Goal: Information Seeking & Learning: Find contact information

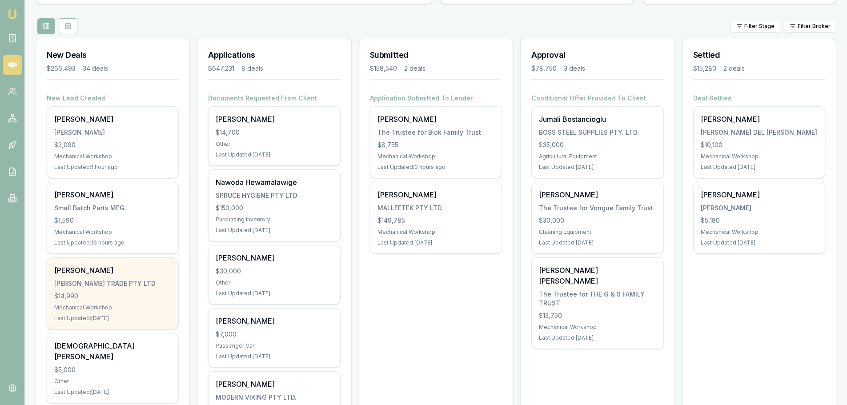
scroll to position [89, 0]
click at [108, 291] on div "$14,990" at bounding box center [112, 295] width 117 height 9
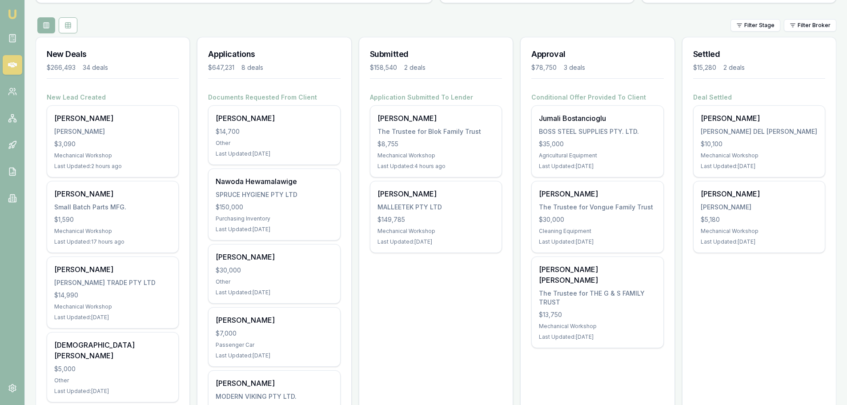
click at [158, 64] on div "$266,493 34 deals" at bounding box center [113, 67] width 132 height 9
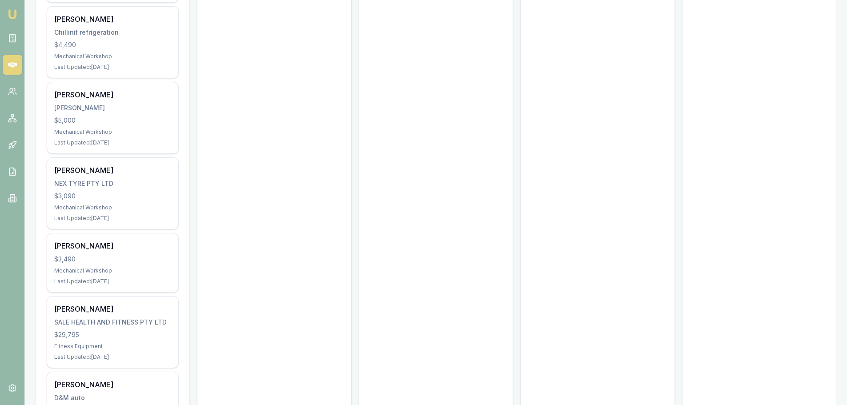
scroll to position [1868, 0]
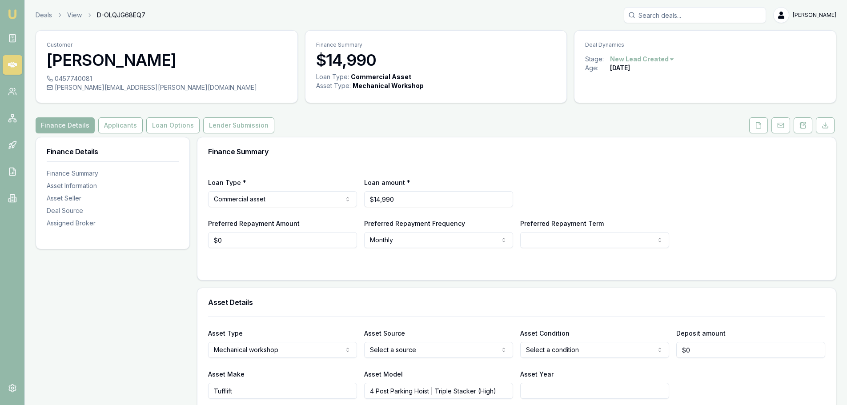
click at [70, 76] on div "0457740081" at bounding box center [167, 78] width 240 height 9
copy div "0457740081"
click at [356, 123] on div "Finance Details Applicants Loan Options Lender Submission" at bounding box center [436, 125] width 801 height 16
click at [11, 64] on icon at bounding box center [12, 64] width 9 height 5
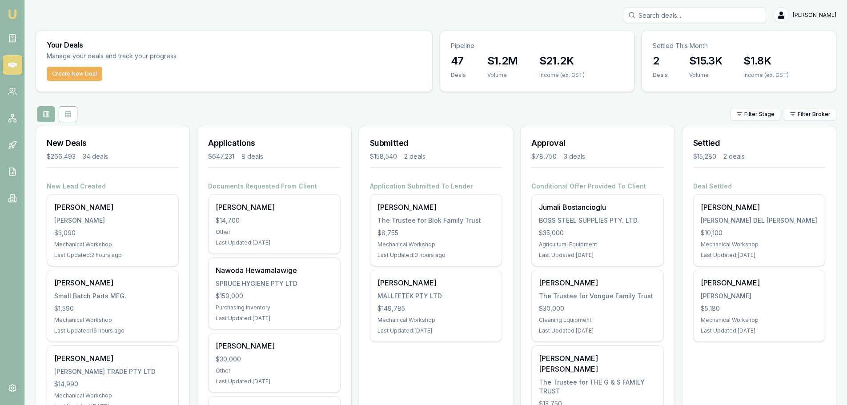
click at [19, 63] on link at bounding box center [13, 65] width 20 height 20
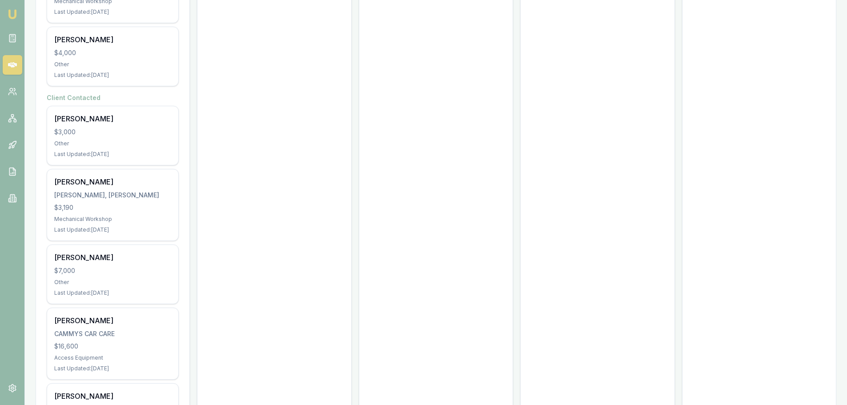
scroll to position [2259, 0]
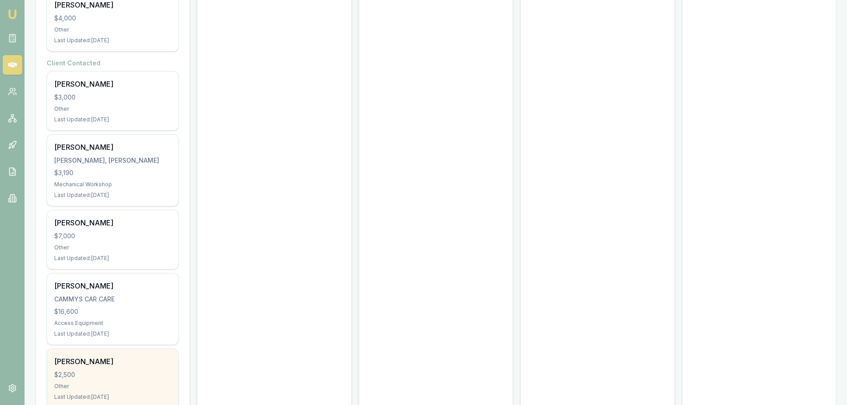
click at [80, 349] on div "Shane McNamara $2,500 Other Last Updated: 154 days ago" at bounding box center [112, 378] width 131 height 59
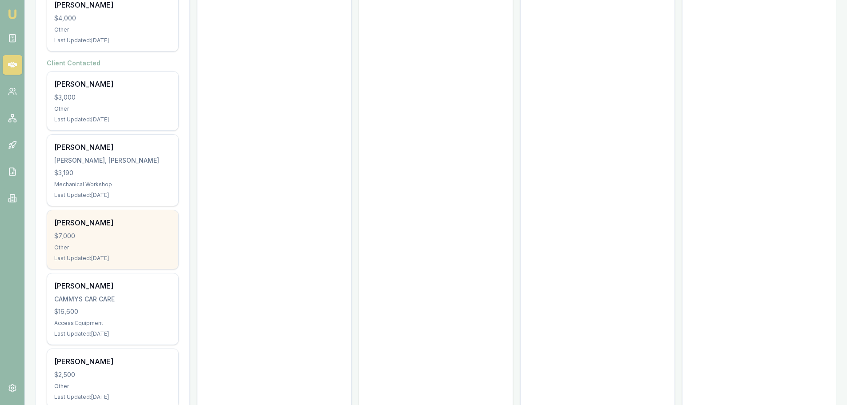
click at [105, 244] on div "Other" at bounding box center [112, 247] width 117 height 7
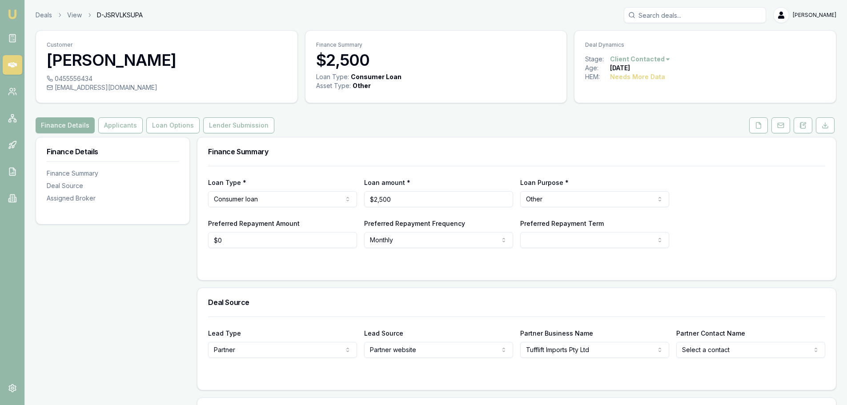
click at [646, 61] on html "Emu Broker Deals View D-JSRVLKSUPA [PERSON_NAME] Toggle Menu Customer [PERSON_N…" at bounding box center [423, 202] width 847 height 405
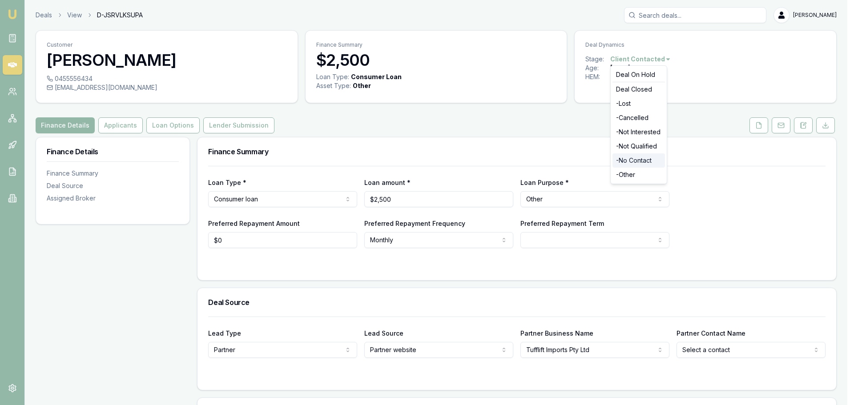
drag, startPoint x: 632, startPoint y: 116, endPoint x: 644, endPoint y: 164, distance: 49.5
click at [644, 164] on div "Deal On Hold Deal Closed - Lost - Cancelled - Not Interested - Not Qualified - …" at bounding box center [638, 124] width 57 height 119
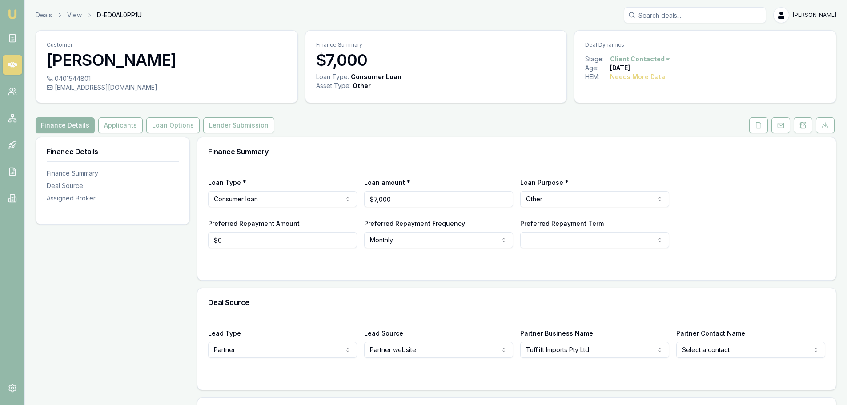
click at [639, 56] on html "Emu Broker Deals View D-ED0AL0PP1U [PERSON_NAME] Toggle Menu Customer [PERSON_N…" at bounding box center [423, 202] width 847 height 405
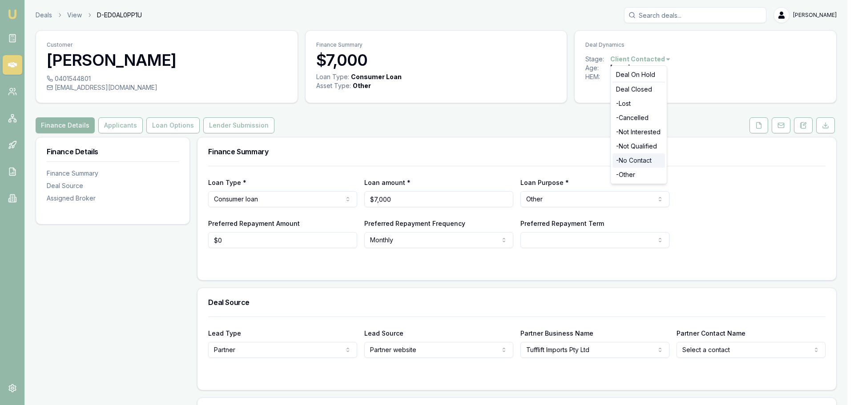
click at [636, 162] on div "- No Contact" at bounding box center [638, 160] width 52 height 14
click at [669, 59] on html "Emu Broker Deals View D-ED0AL0PP1U [PERSON_NAME] Toggle Menu Customer [PERSON_N…" at bounding box center [423, 202] width 847 height 405
click at [591, 119] on html "Emu Broker Deals View D-ED0AL0PP1U Brad Hearns Toggle Menu Customer Benjamin Cr…" at bounding box center [427, 202] width 854 height 405
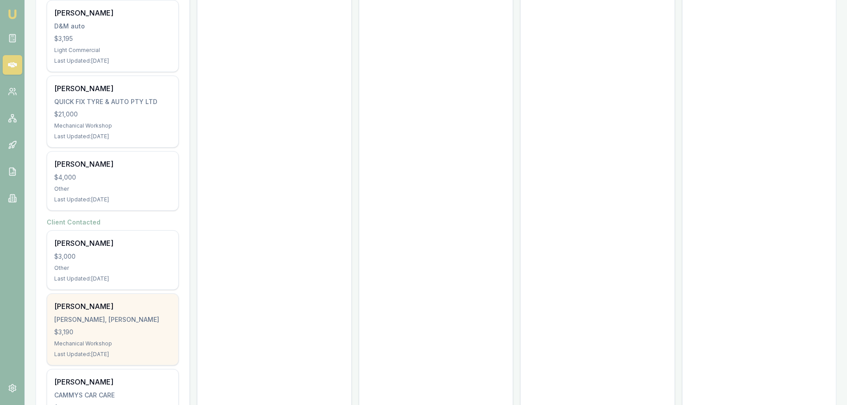
scroll to position [2132, 0]
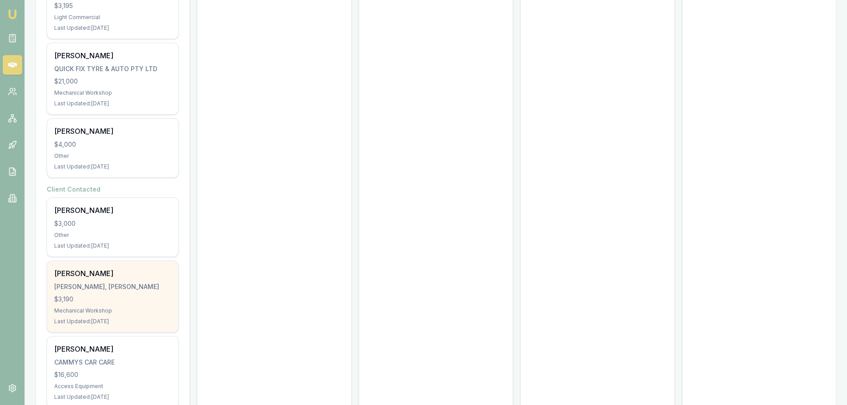
click at [80, 268] on div "[PERSON_NAME]" at bounding box center [112, 273] width 117 height 11
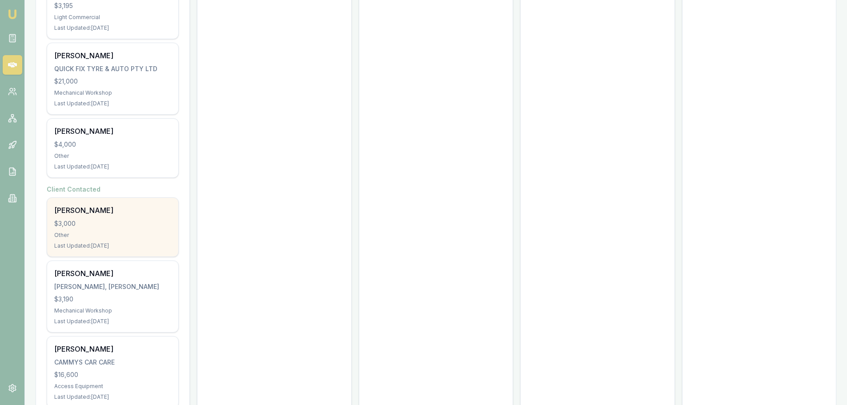
click at [91, 205] on div "Byron hocking" at bounding box center [112, 210] width 117 height 11
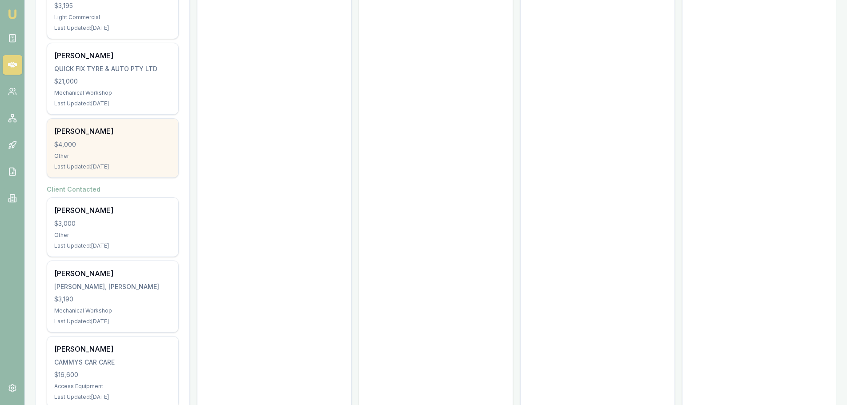
click at [91, 126] on div "Brad Housego" at bounding box center [112, 131] width 117 height 11
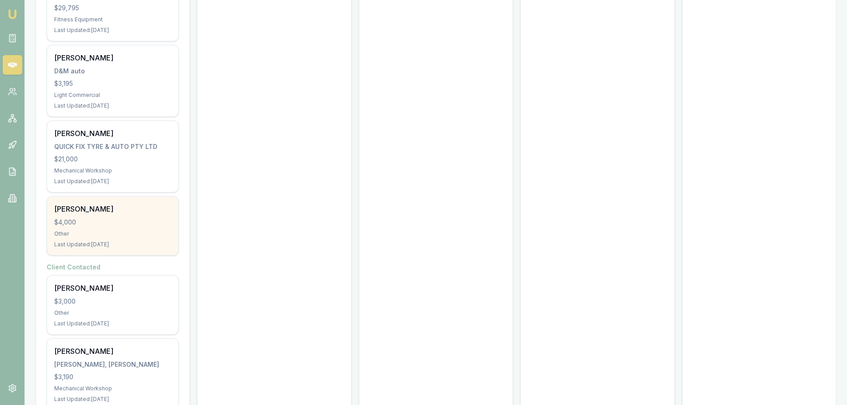
scroll to position [2044, 0]
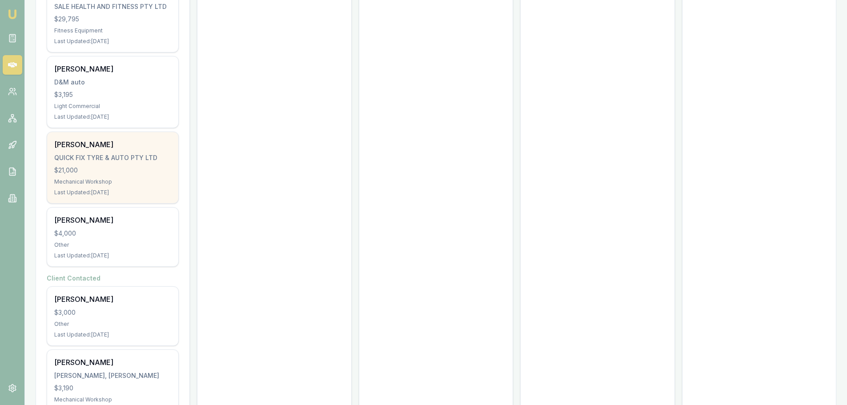
click at [72, 153] on div "QUICK FIX TYRE & AUTO PTY LTD" at bounding box center [112, 157] width 117 height 9
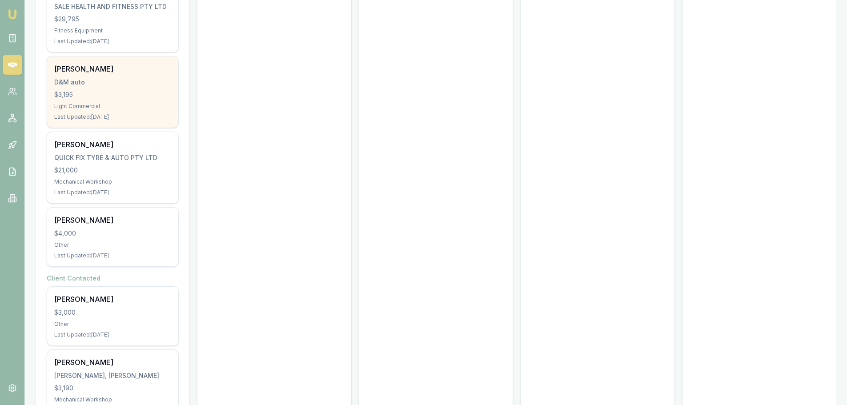
click at [96, 60] on div "Michael Keevers D&M auto $3,195 Light Commercial Last Updated: 185 days ago" at bounding box center [112, 91] width 131 height 71
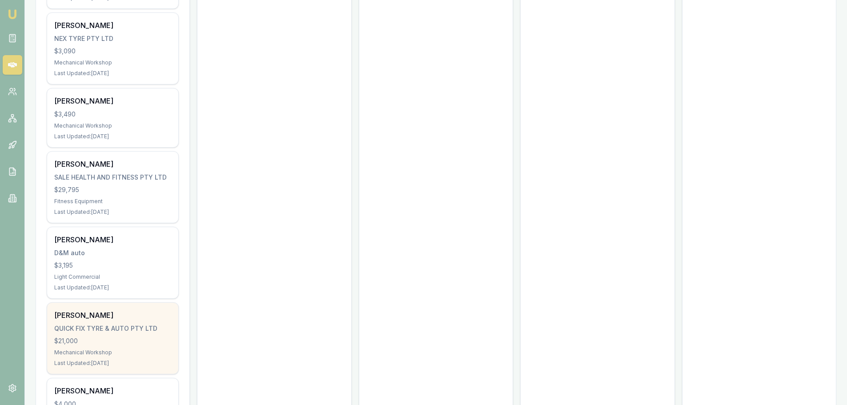
scroll to position [1866, 0]
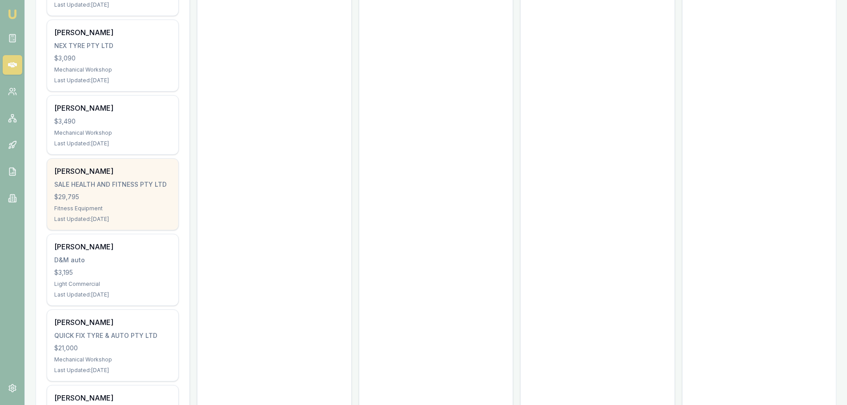
click at [103, 180] on div "SALE HEALTH AND FITNESS PTY LTD" at bounding box center [112, 184] width 117 height 9
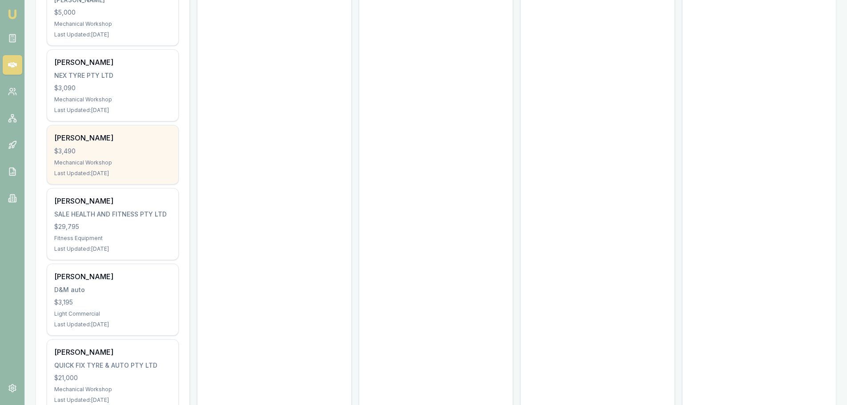
scroll to position [1821, 0]
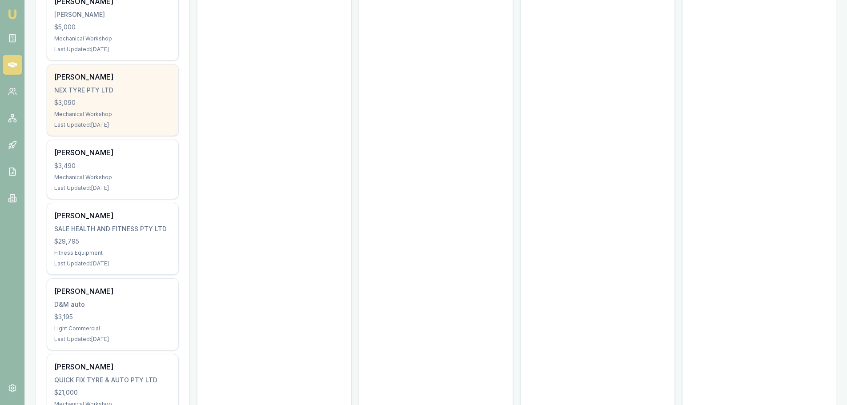
click at [88, 64] on div "xavier li NEX TYRE PTY LTD $3,090 Mechanical Workshop Last Updated: 130 days ago" at bounding box center [112, 99] width 131 height 71
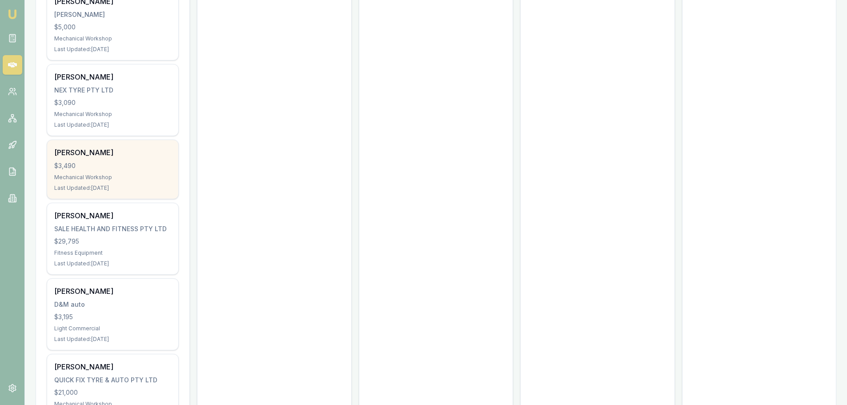
click at [100, 140] on div "Jack Rattray $3,490 Mechanical Workshop Last Updated: 134 days ago" at bounding box center [112, 169] width 131 height 59
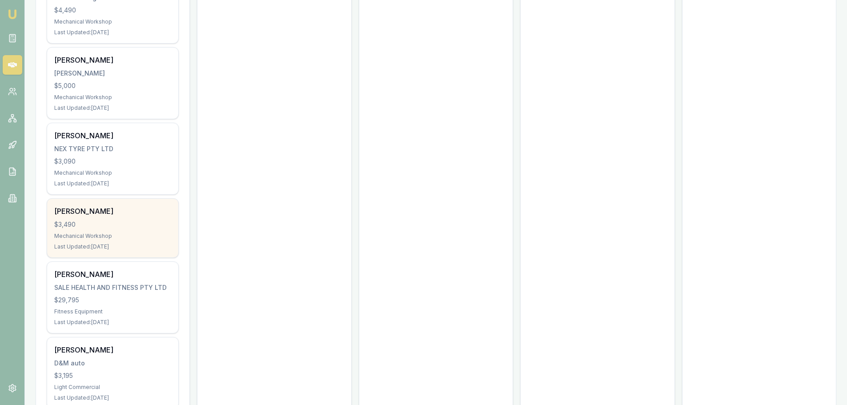
scroll to position [1732, 0]
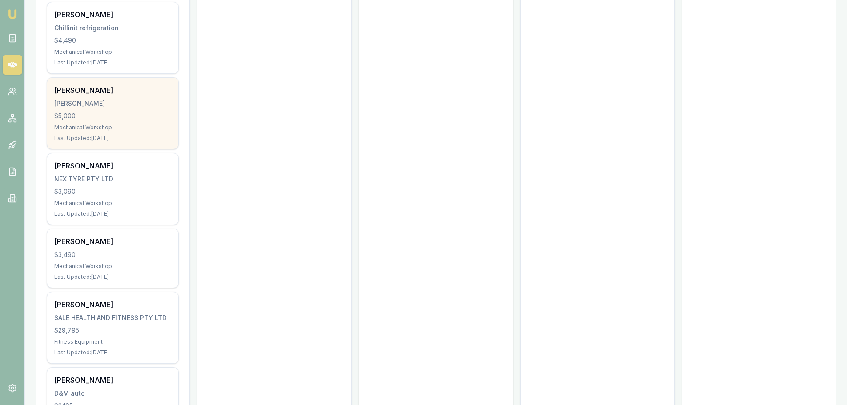
click at [107, 99] on div "SKINNER, COLIN" at bounding box center [112, 103] width 117 height 9
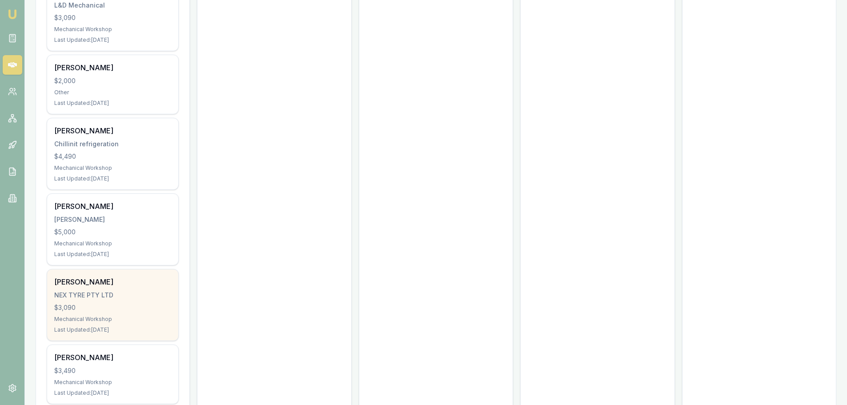
scroll to position [1599, 0]
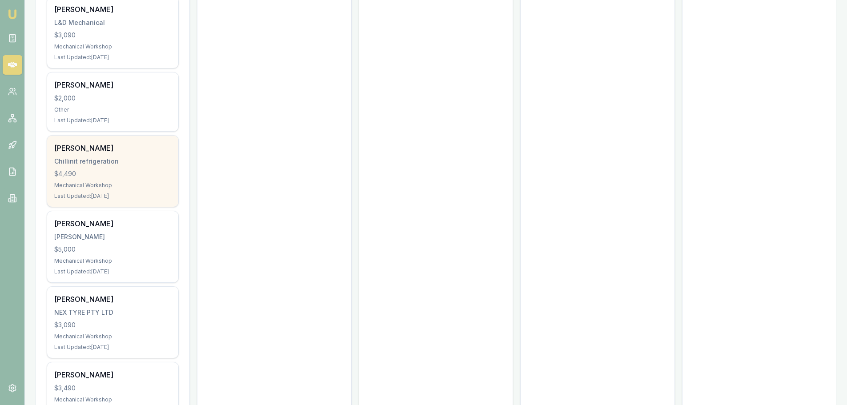
click at [104, 143] on div "Zack Russ" at bounding box center [112, 148] width 117 height 11
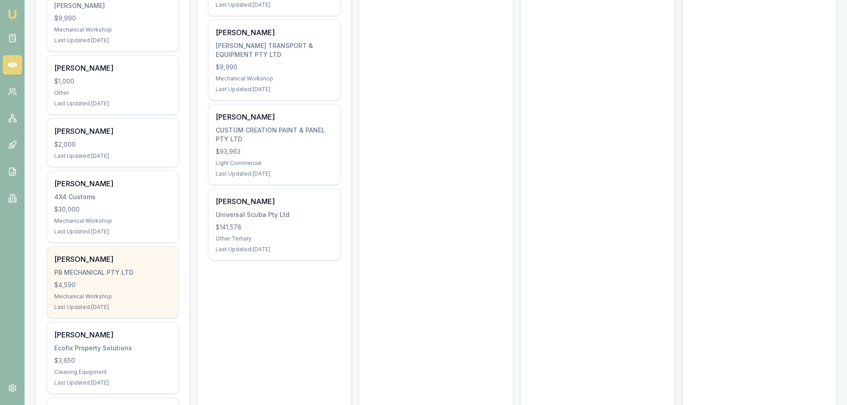
scroll to position [487, 0]
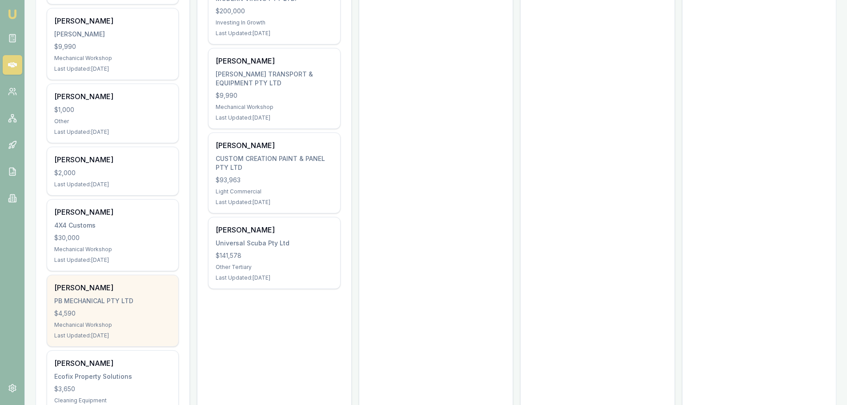
click at [80, 297] on div "PB MECHANICAL PTY LTD" at bounding box center [112, 301] width 117 height 9
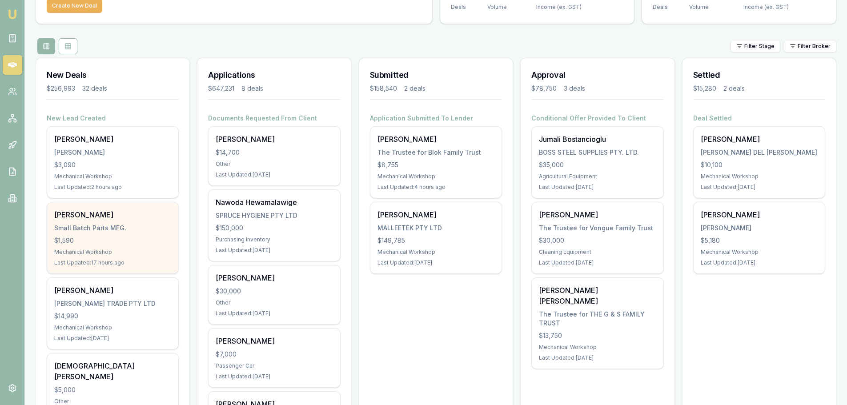
scroll to position [42, 0]
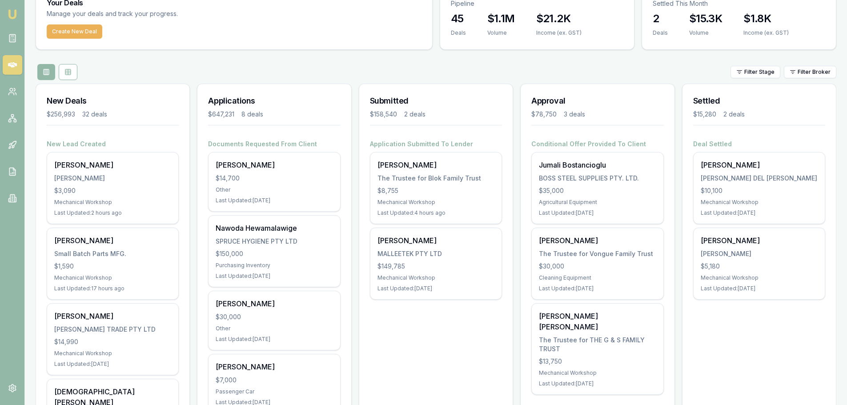
click at [323, 79] on div "Filter Stage Filter Broker" at bounding box center [436, 72] width 801 height 16
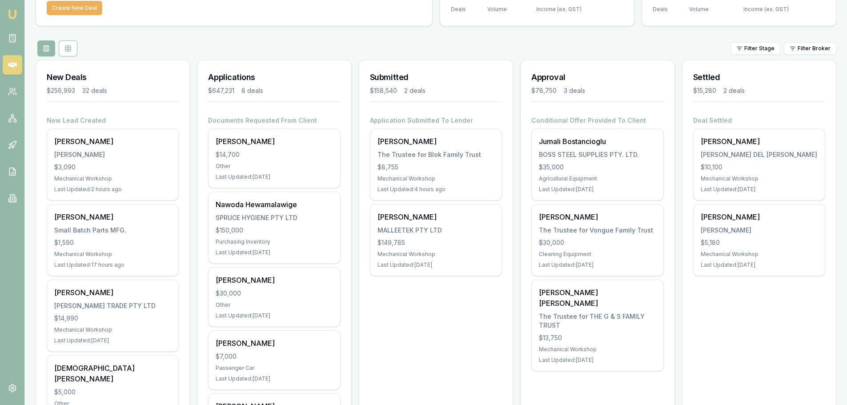
scroll to position [87, 0]
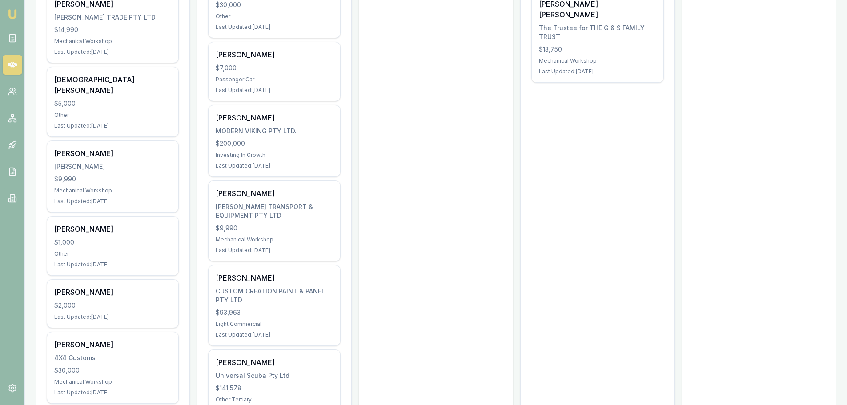
scroll to position [398, 0]
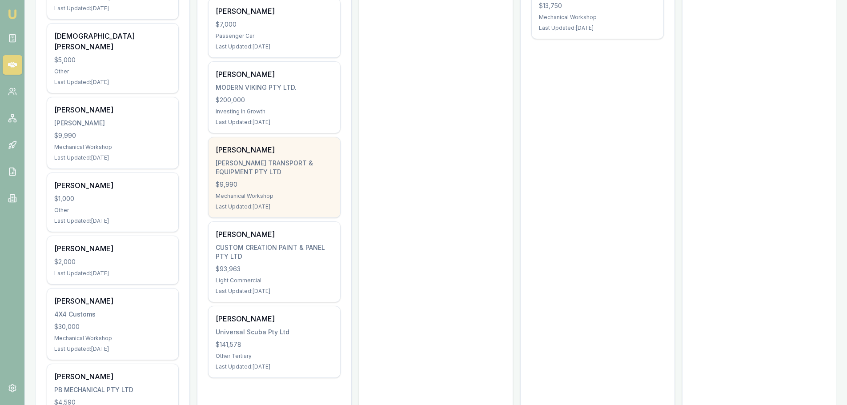
click at [273, 179] on div "CANDICE BERARDO BERARDO TRANSPORT & EQUIPMENT PTY LTD $9,990 Mechanical Worksho…" at bounding box center [274, 177] width 131 height 80
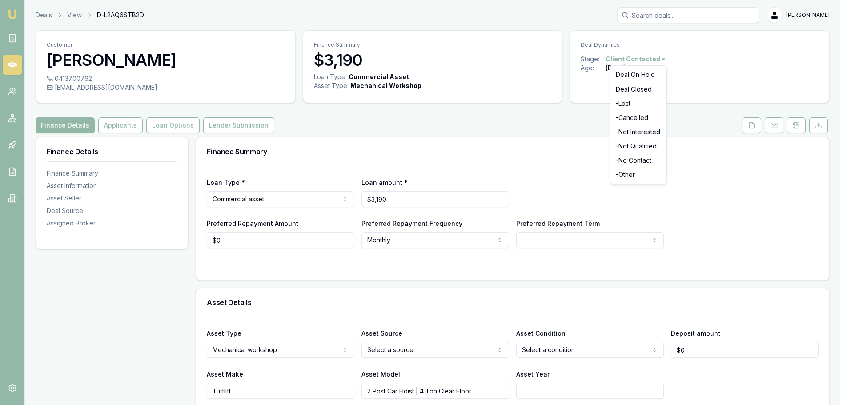
click at [654, 58] on html "Emu Broker Deals View D-L2AQ6STB2D Brad Hearns Toggle Menu Customer Jacob Taylo…" at bounding box center [423, 202] width 847 height 405
click at [644, 162] on div "- No Contact" at bounding box center [638, 160] width 52 height 14
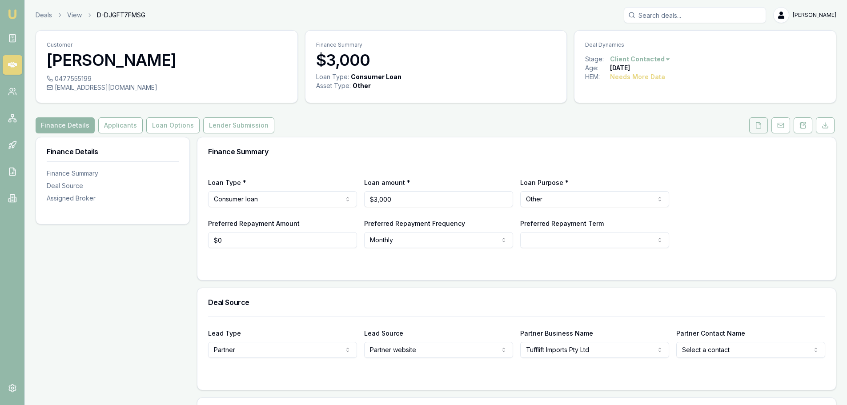
click at [762, 127] on icon at bounding box center [758, 125] width 7 height 7
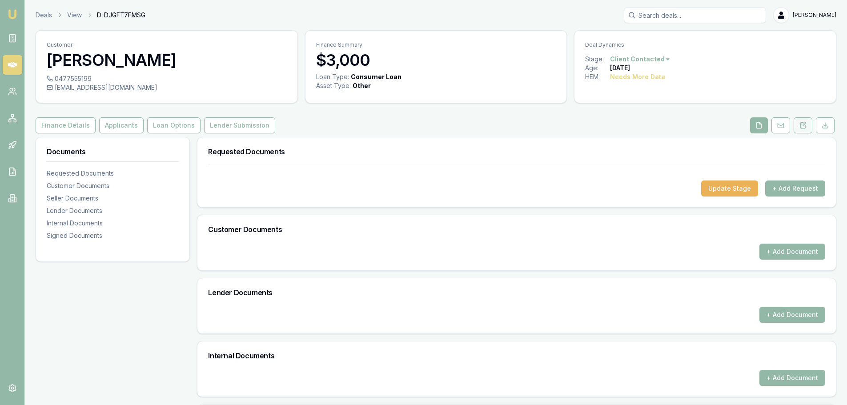
click at [804, 127] on icon at bounding box center [803, 125] width 7 height 7
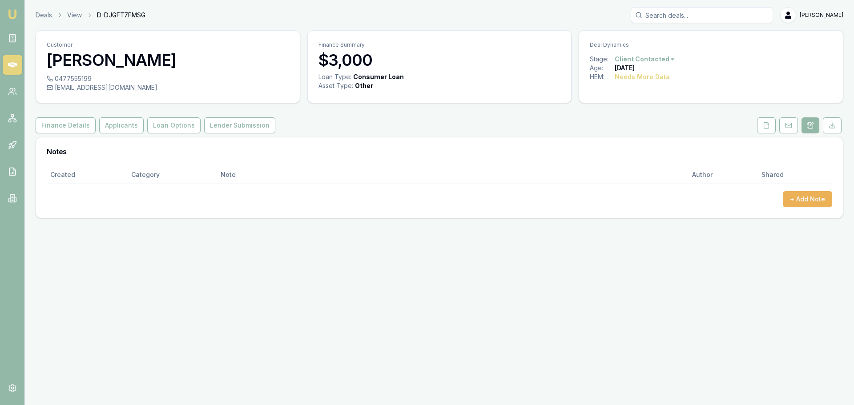
click at [644, 54] on div "Deal Dynamics" at bounding box center [711, 43] width 264 height 24
click at [644, 59] on html "Emu Broker Deals View D-DJGFT7FMSG Brad Hearns Toggle Menu Customer Byron hocki…" at bounding box center [427, 202] width 854 height 405
click at [642, 157] on div "- No Contact" at bounding box center [643, 160] width 52 height 14
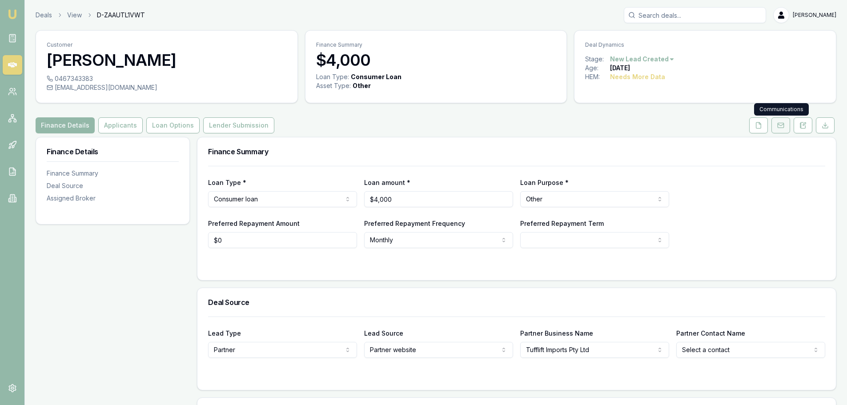
click at [789, 125] on button at bounding box center [781, 125] width 19 height 16
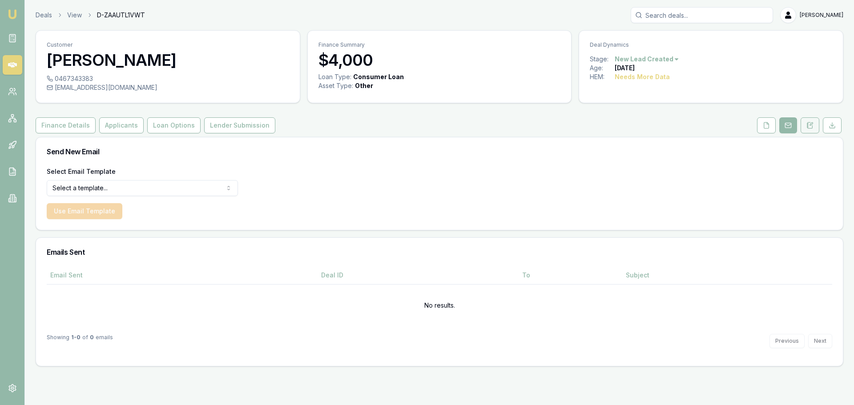
click at [807, 125] on icon at bounding box center [807, 125] width 1 height 0
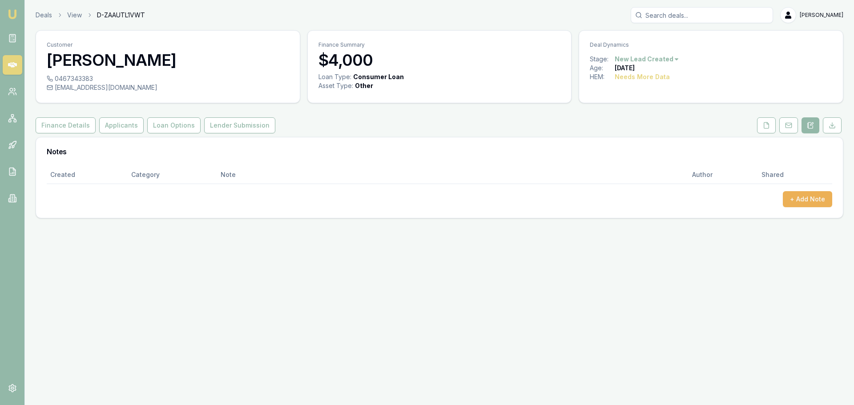
click at [765, 125] on icon at bounding box center [766, 125] width 7 height 7
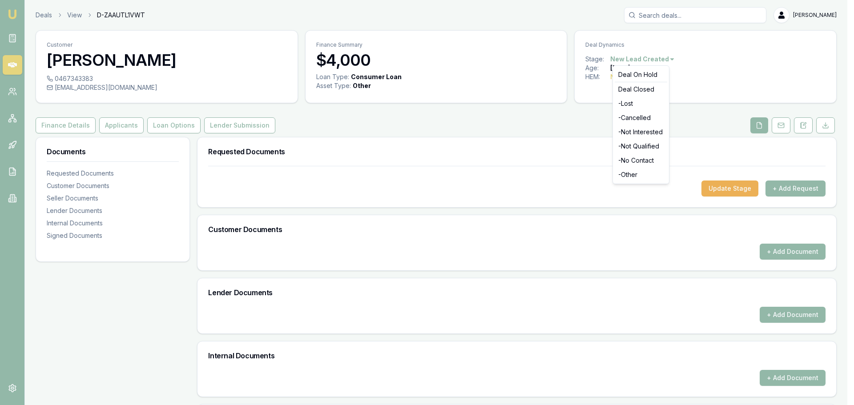
click at [640, 59] on html "Emu Broker Deals View D-ZAAUTL1VWT Brad Hearns Toggle Menu Customer Brad Houseg…" at bounding box center [427, 202] width 854 height 405
click at [631, 163] on div "- No Contact" at bounding box center [641, 160] width 52 height 14
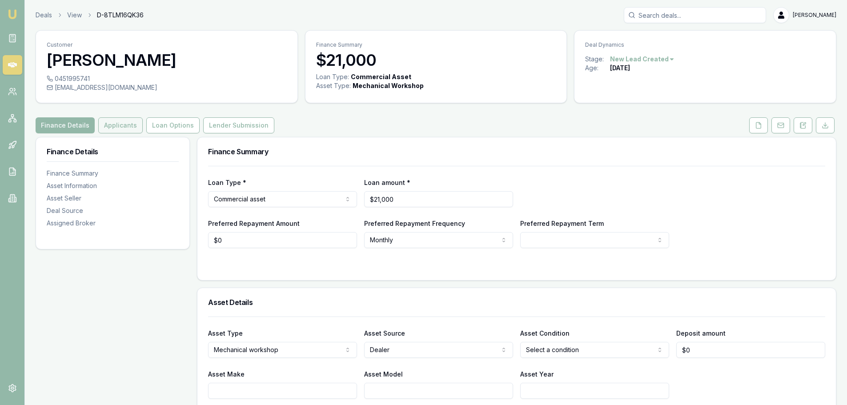
click at [121, 124] on button "Applicants" at bounding box center [120, 125] width 44 height 16
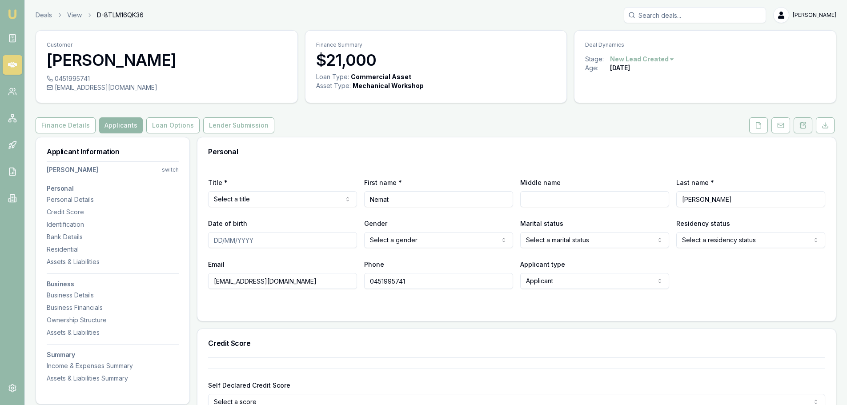
click at [799, 128] on button at bounding box center [803, 125] width 19 height 16
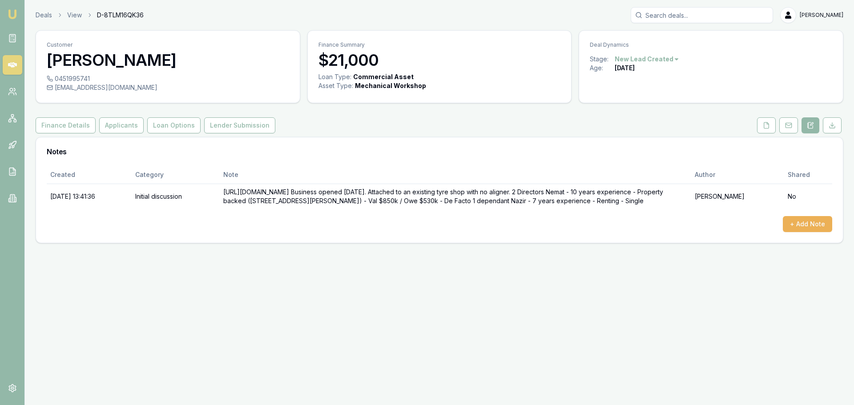
click at [495, 124] on div "Finance Details Applicants Loan Options Lender Submission" at bounding box center [440, 125] width 808 height 16
click at [66, 125] on button "Finance Details" at bounding box center [66, 125] width 60 height 16
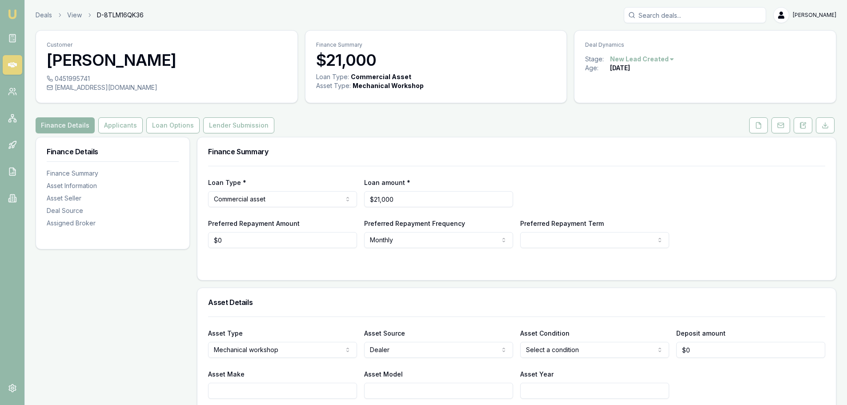
click at [658, 60] on html "Emu Broker Deals View D-8TLM16QK36 [PERSON_NAME] Toggle Menu Customer [PERSON_N…" at bounding box center [423, 202] width 847 height 405
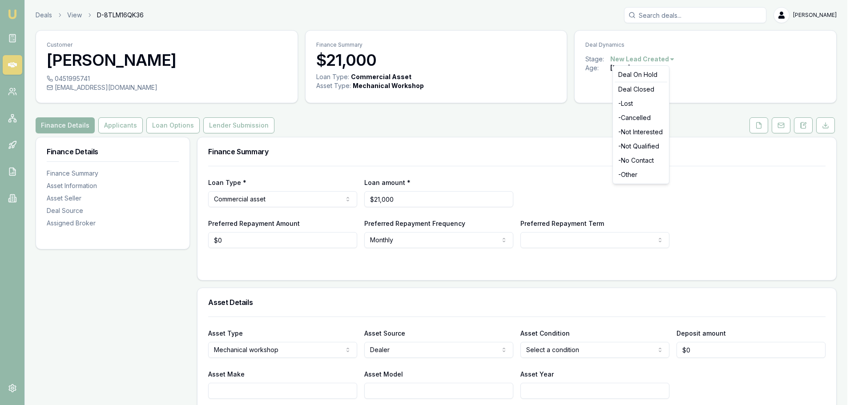
click at [700, 124] on html "Emu Broker Deals View D-8TLM16QK36 [PERSON_NAME] Toggle Menu Customer [PERSON_N…" at bounding box center [427, 202] width 854 height 405
click at [648, 55] on html "Emu Broker Deals View D-8TLM16QK36 [PERSON_NAME] Toggle Menu Customer [PERSON_N…" at bounding box center [423, 202] width 847 height 405
click at [648, 175] on div "- Other" at bounding box center [641, 175] width 52 height 14
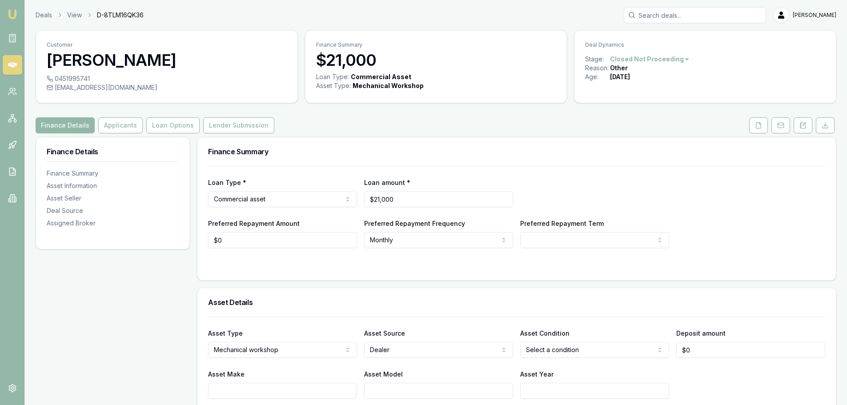
click at [661, 56] on html "Emu Broker Deals View D-8TLM16QK36 [PERSON_NAME] Toggle Menu Customer [PERSON_N…" at bounding box center [423, 202] width 847 height 405
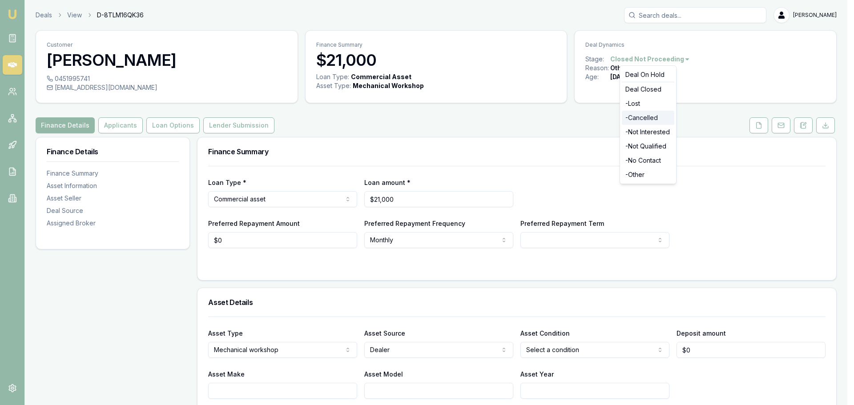
click at [641, 118] on div "- Cancelled" at bounding box center [648, 118] width 52 height 14
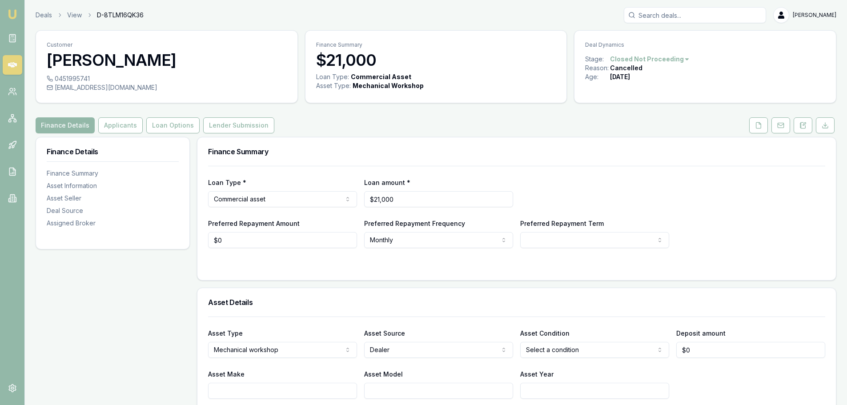
click at [660, 64] on div "Reason: Cancelled" at bounding box center [705, 68] width 240 height 9
click at [660, 59] on html "Emu Broker Deals View D-8TLM16QK36 [PERSON_NAME] Toggle Menu Customer [PERSON_N…" at bounding box center [423, 202] width 847 height 405
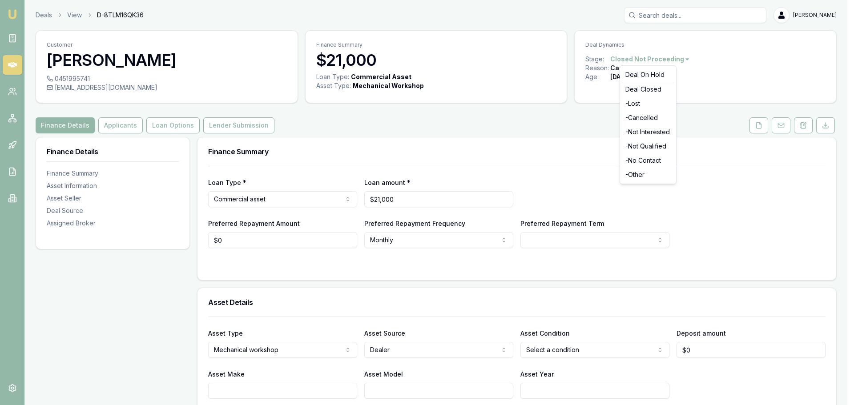
click at [741, 58] on html "Emu Broker Deals View D-8TLM16QK36 [PERSON_NAME] Toggle Menu Customer [PERSON_N…" at bounding box center [427, 202] width 854 height 405
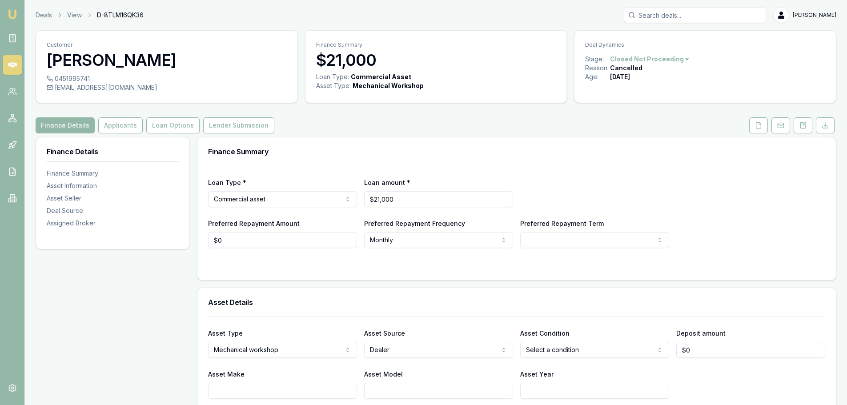
click at [677, 61] on html "Emu Broker Deals View D-8TLM16QK36 [PERSON_NAME] Toggle Menu Customer [PERSON_N…" at bounding box center [423, 202] width 847 height 405
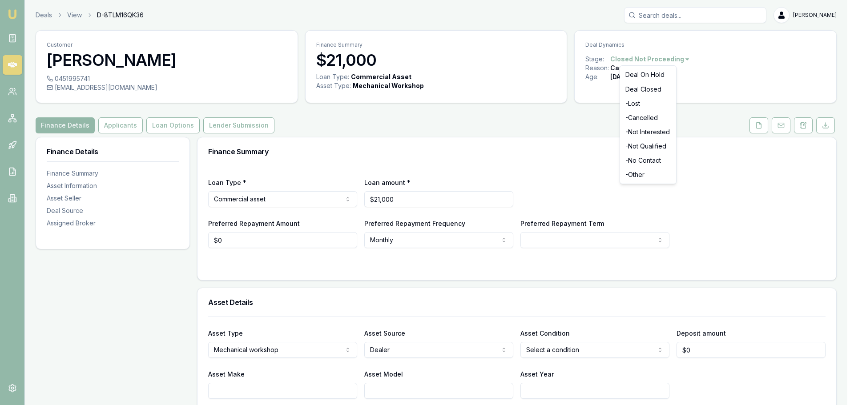
click at [426, 121] on html "Emu Broker Deals View D-8TLM16QK36 Brad Hearns Toggle Menu Customer Nemat Nazar…" at bounding box center [427, 202] width 854 height 405
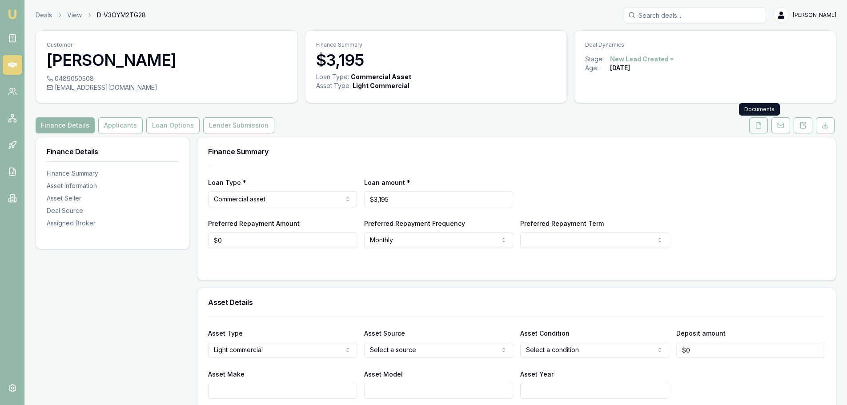
click at [758, 125] on icon at bounding box center [758, 125] width 7 height 7
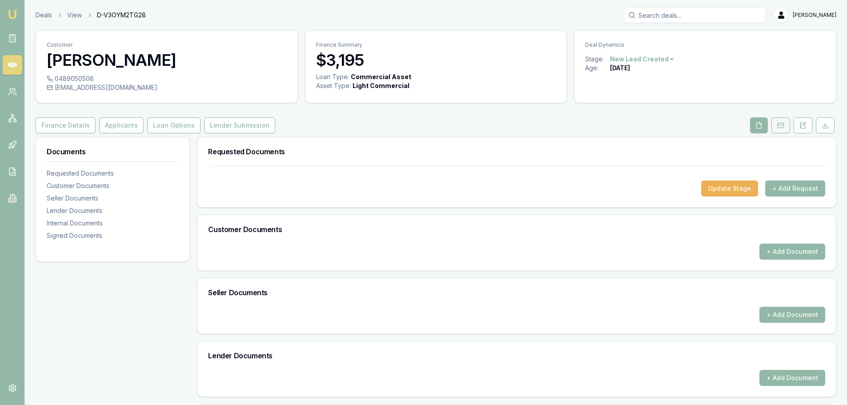
click at [788, 119] on button at bounding box center [781, 125] width 19 height 16
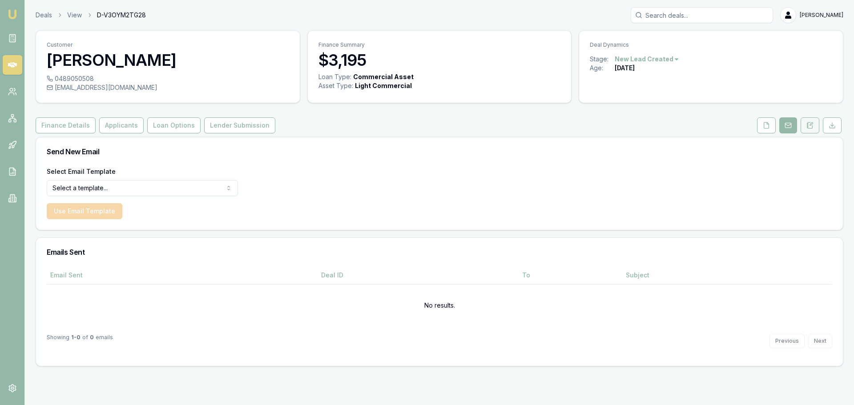
click at [805, 126] on button at bounding box center [810, 125] width 19 height 16
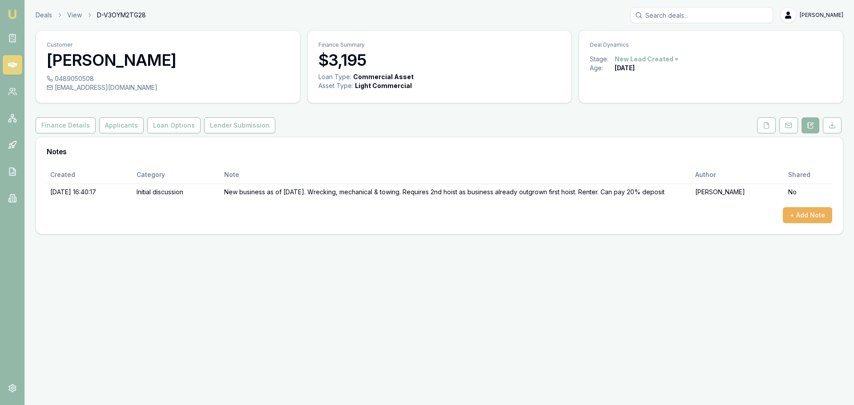
click at [623, 59] on html "Emu Broker Deals View D-V3OYM2TG28 Brad Hearns Toggle Menu Customer Michael Kee…" at bounding box center [427, 202] width 854 height 405
click at [650, 143] on div "- Not Qualified" at bounding box center [645, 146] width 52 height 14
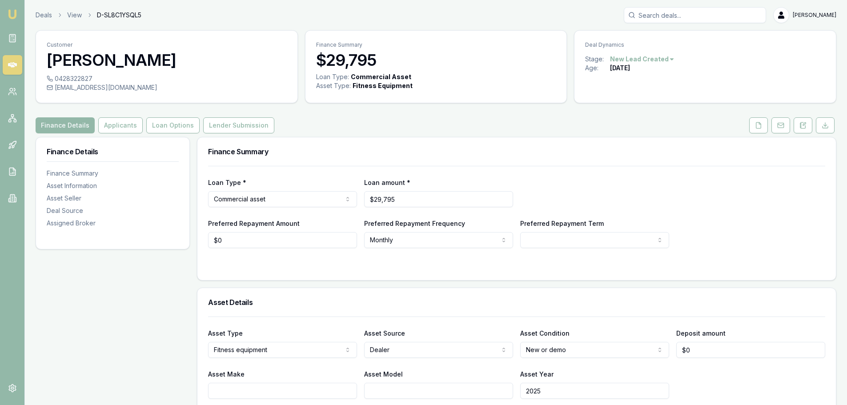
click at [641, 56] on html "Emu Broker Deals View D-SL8C1YSQL5 [PERSON_NAME] Toggle Menu Customer [PERSON_N…" at bounding box center [423, 202] width 847 height 405
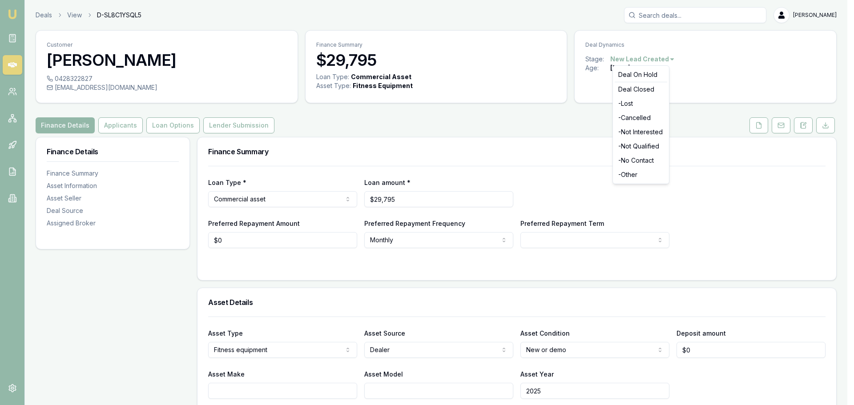
click at [533, 114] on html "Emu Broker Deals View D-SL8C1YSQL5 Brad Hearns Toggle Menu Customer Rod Centra …" at bounding box center [427, 202] width 854 height 405
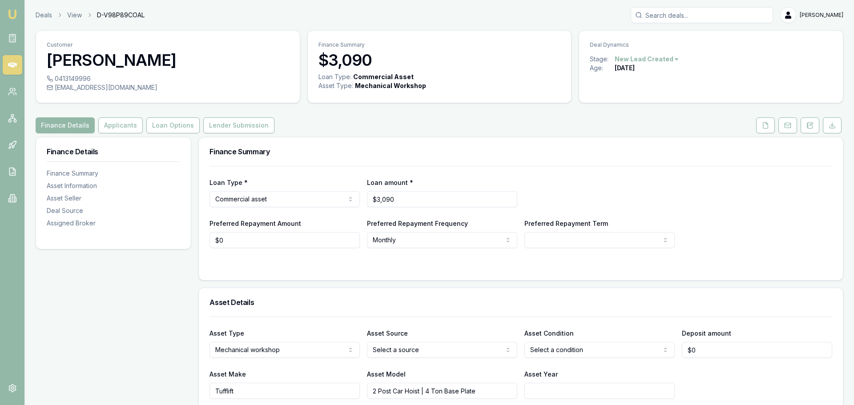
click at [625, 57] on html "Emu Broker Deals View D-V98P89COAL Brad Hearns Toggle Menu Customer xavier li 0…" at bounding box center [427, 202] width 854 height 405
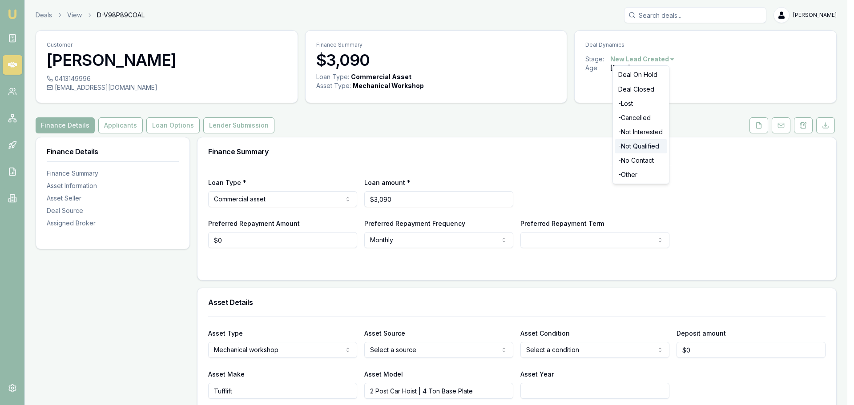
click at [645, 145] on div "- Not Qualified" at bounding box center [641, 146] width 52 height 14
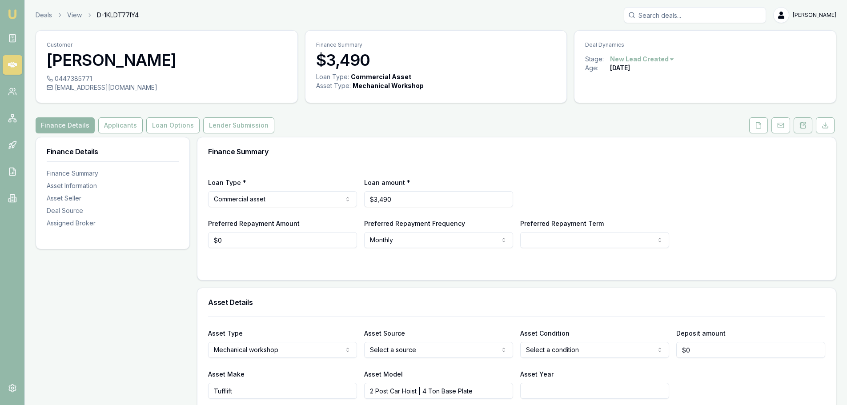
click at [799, 124] on button at bounding box center [803, 125] width 19 height 16
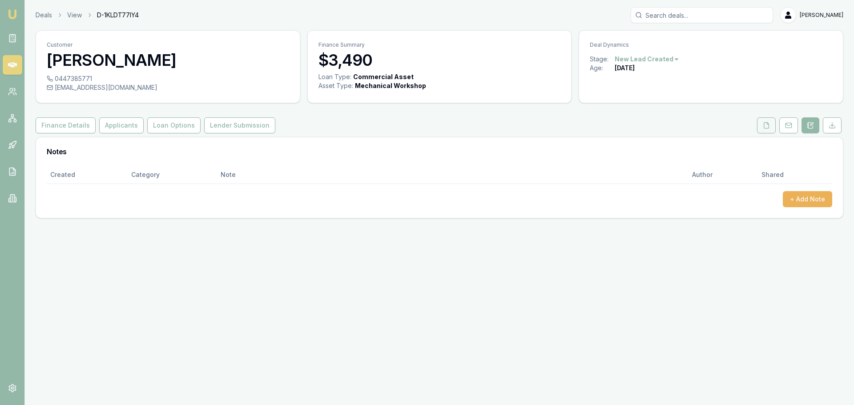
click at [769, 126] on icon at bounding box center [766, 125] width 7 height 7
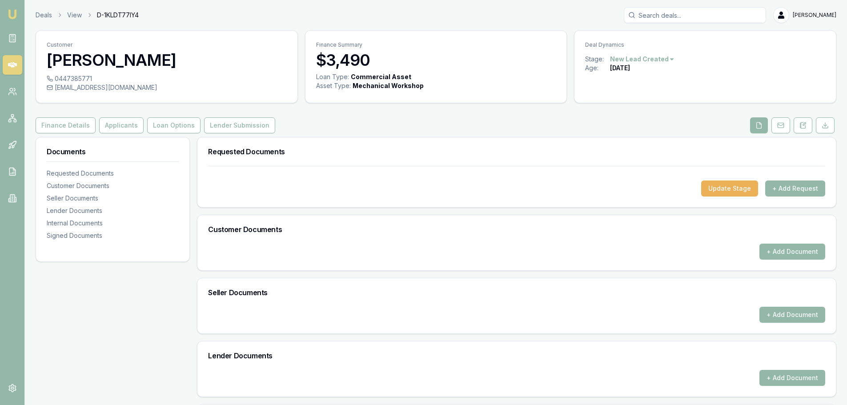
click at [652, 60] on html "Emu Broker Deals View D-1KLDT77IY4 Brad Hearns Toggle Menu Customer Jack Rattra…" at bounding box center [423, 202] width 847 height 405
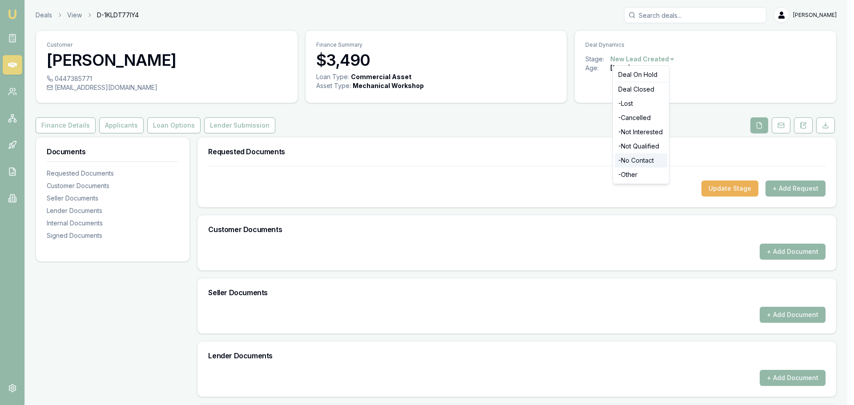
click at [639, 159] on div "- No Contact" at bounding box center [641, 160] width 52 height 14
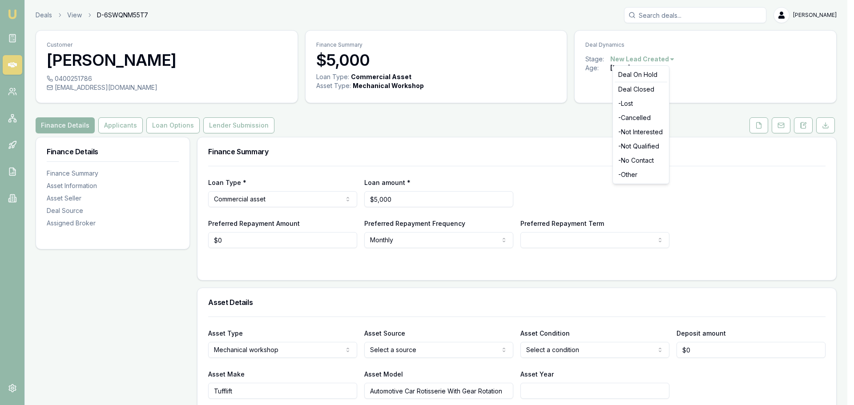
click at [657, 58] on html "Emu Broker Deals View D-6SWQNM55T7 [PERSON_NAME] Toggle Menu Customer [PERSON_N…" at bounding box center [427, 202] width 854 height 405
click at [637, 158] on div "- No Contact" at bounding box center [641, 160] width 52 height 14
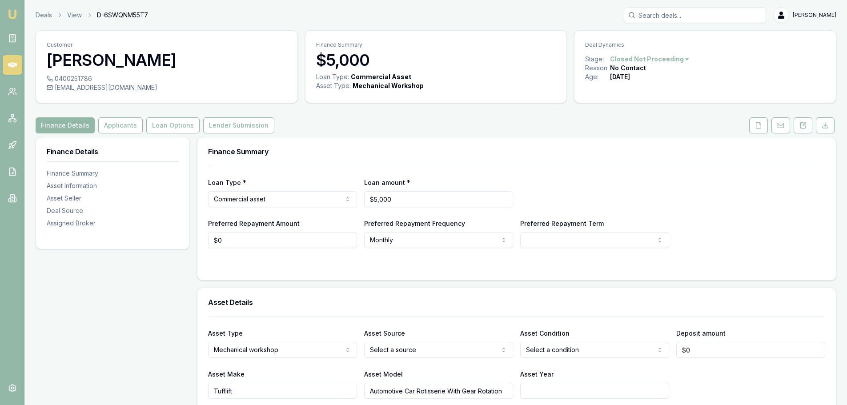
drag, startPoint x: 201, startPoint y: 89, endPoint x: 192, endPoint y: 90, distance: 8.5
click at [192, 90] on div "[EMAIL_ADDRESS][DOMAIN_NAME]" at bounding box center [167, 87] width 240 height 9
copy div "info@homesolutionshandymanservices.com.au"
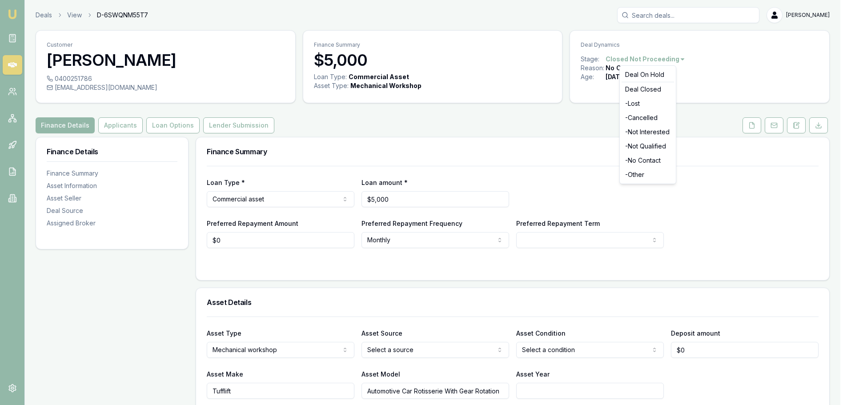
click at [648, 59] on html "Emu Broker Deals View D-6SWQNM55T7 Brad Hearns Toggle Menu Customer Colin Skinn…" at bounding box center [423, 202] width 847 height 405
click at [496, 127] on html "Emu Broker Deals View D-6SWQNM55T7 Brad Hearns Toggle Menu Customer Colin Skinn…" at bounding box center [427, 202] width 854 height 405
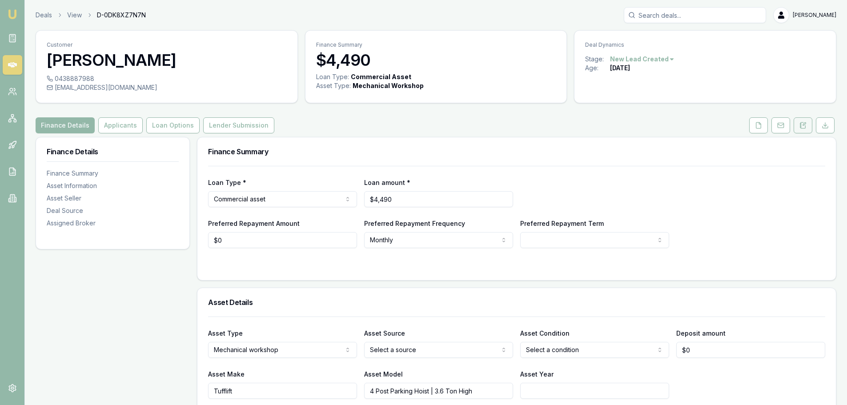
click at [807, 128] on button at bounding box center [803, 125] width 19 height 16
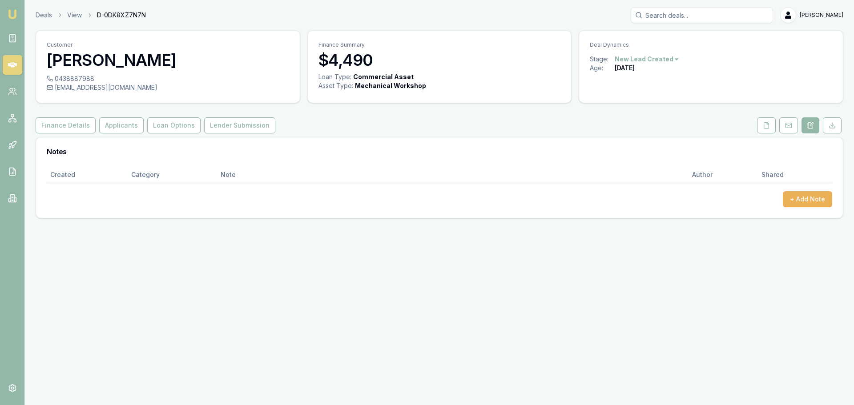
click at [759, 124] on button at bounding box center [766, 125] width 19 height 16
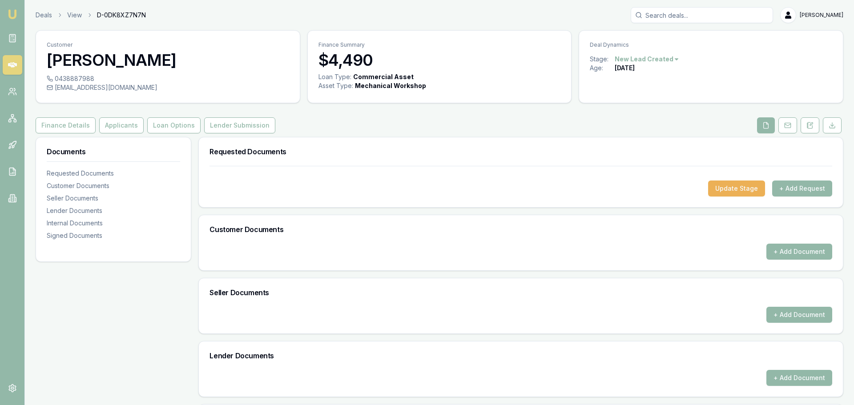
click at [636, 57] on html "Emu Broker Deals View D-0DK8XZ7N7N Brad Hearns Toggle Menu Customer Zack Russ 0…" at bounding box center [427, 202] width 854 height 405
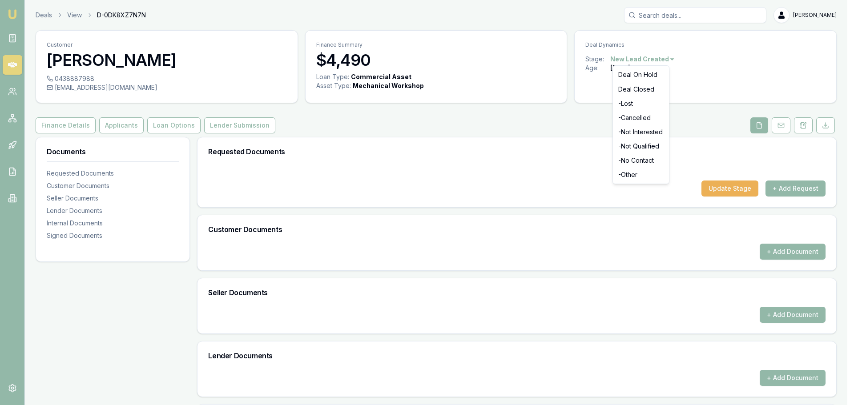
click at [718, 113] on html "Emu Broker Deals View D-0DK8XZ7N7N Brad Hearns Toggle Menu Customer Zack Russ 0…" at bounding box center [427, 202] width 854 height 405
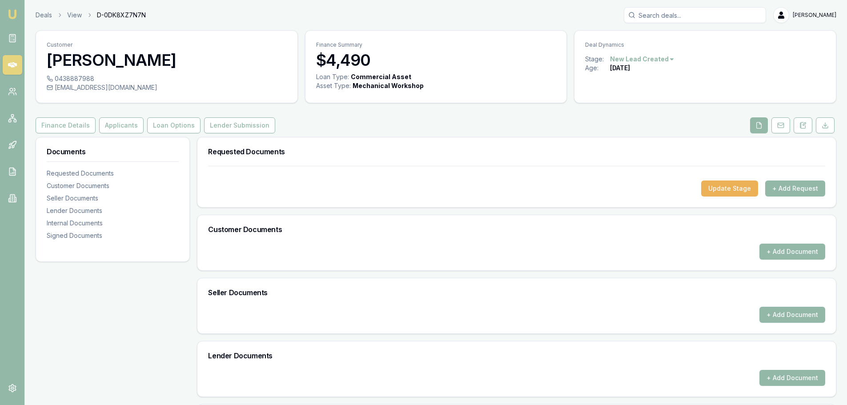
click at [153, 91] on div "info@chillinitrefrigeration.com.au" at bounding box center [167, 87] width 240 height 9
copy div "info@chillinitrefrigeration.com.au"
click at [363, 118] on div "Finance Details Applicants Loan Options Lender Submission" at bounding box center [436, 125] width 801 height 16
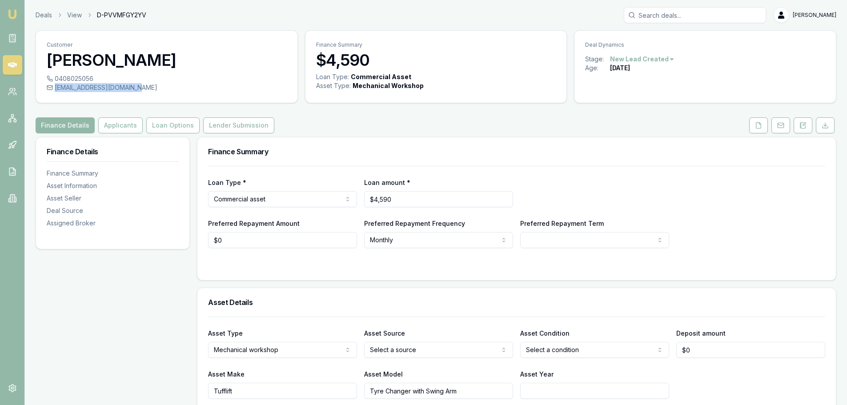
drag, startPoint x: 135, startPoint y: 85, endPoint x: 56, endPoint y: 90, distance: 79.7
click at [56, 90] on div "[EMAIL_ADDRESS][DOMAIN_NAME]" at bounding box center [167, 87] width 240 height 9
copy div "[EMAIL_ADDRESS][DOMAIN_NAME]"
